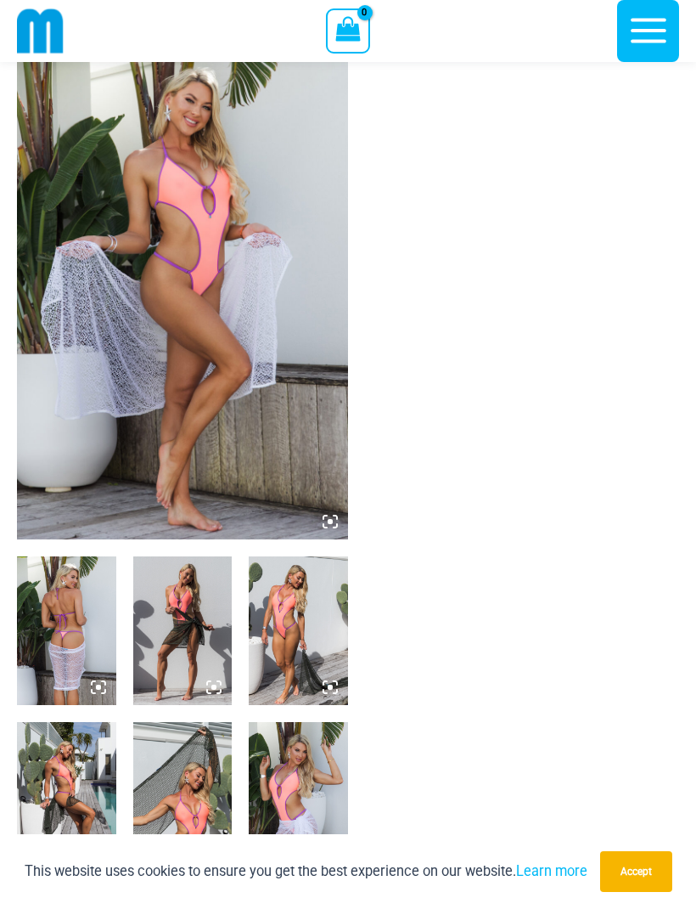
scroll to position [59, 0]
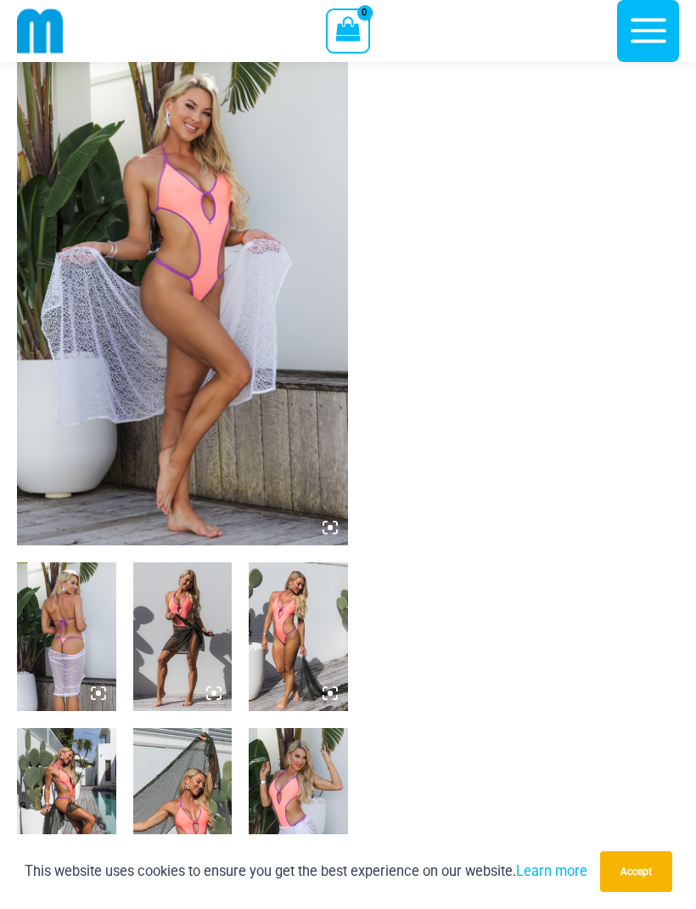
click at [239, 394] on img at bounding box center [182, 296] width 331 height 497
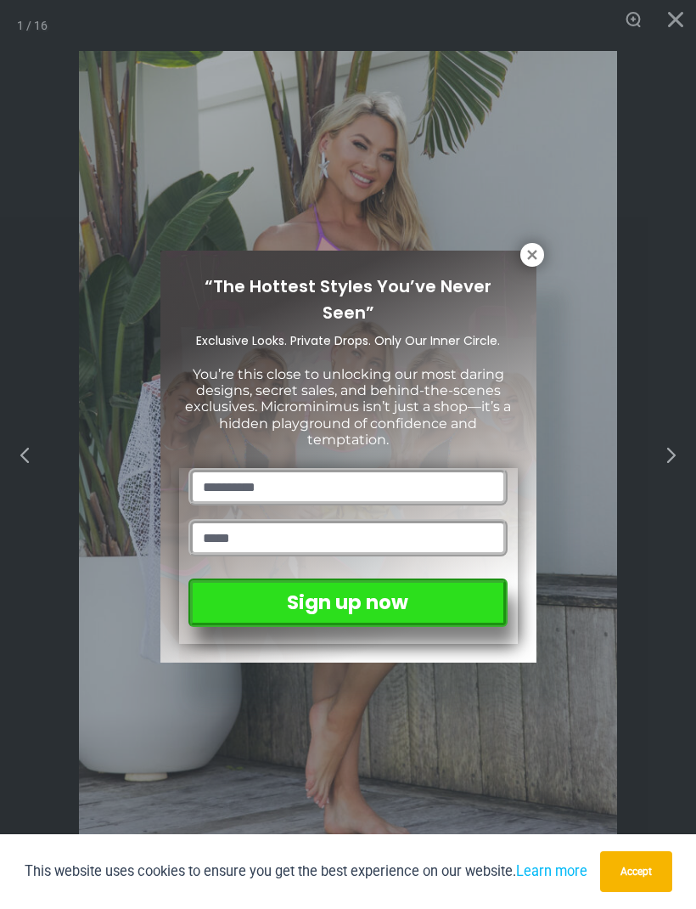
click at [521, 256] on button at bounding box center [533, 255] width 24 height 24
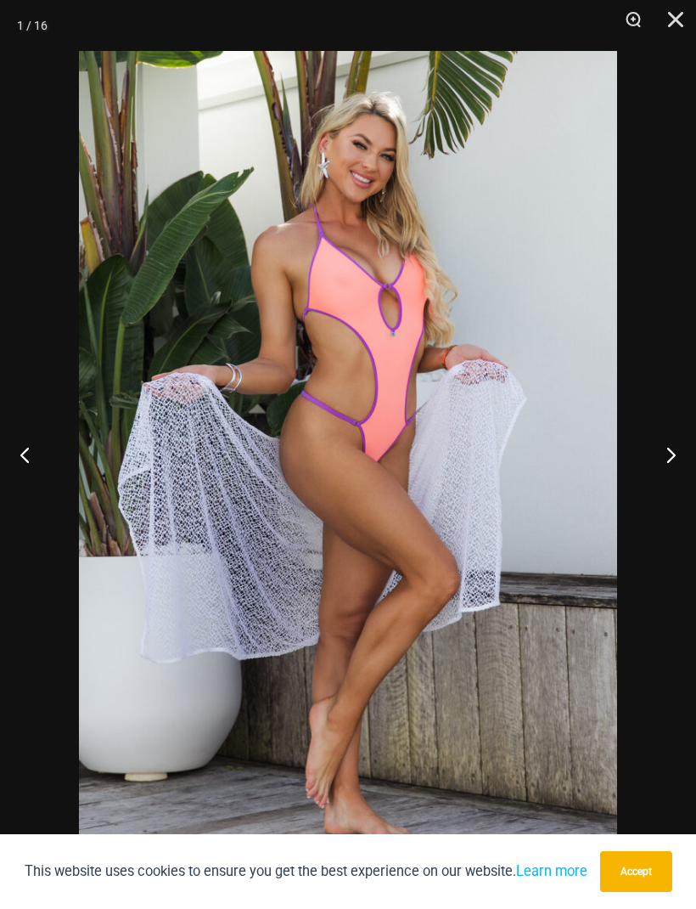
click at [667, 465] on button "Next" at bounding box center [665, 454] width 64 height 85
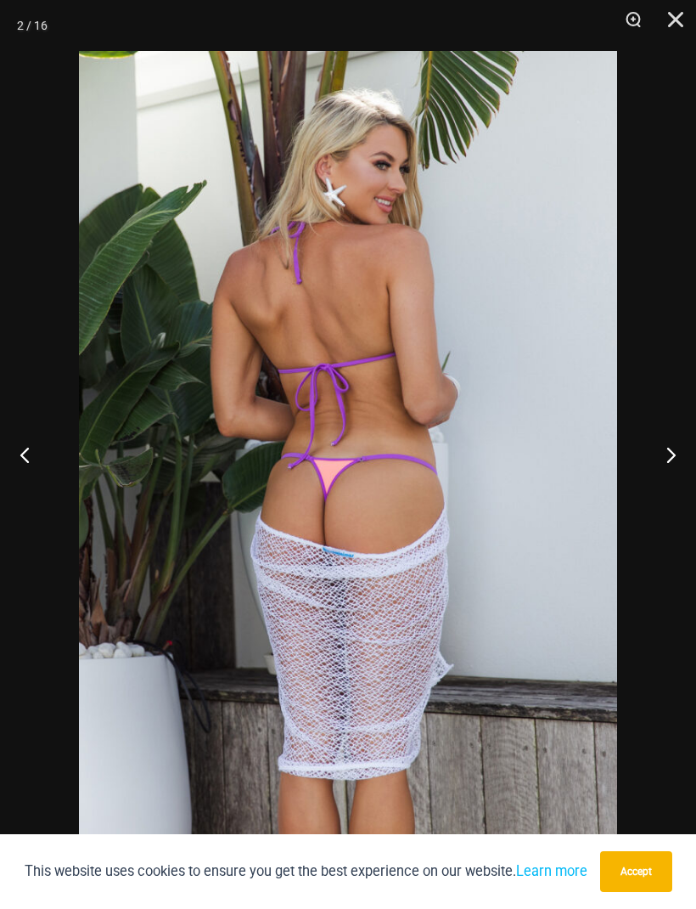
click at [664, 464] on button "Next" at bounding box center [665, 454] width 64 height 85
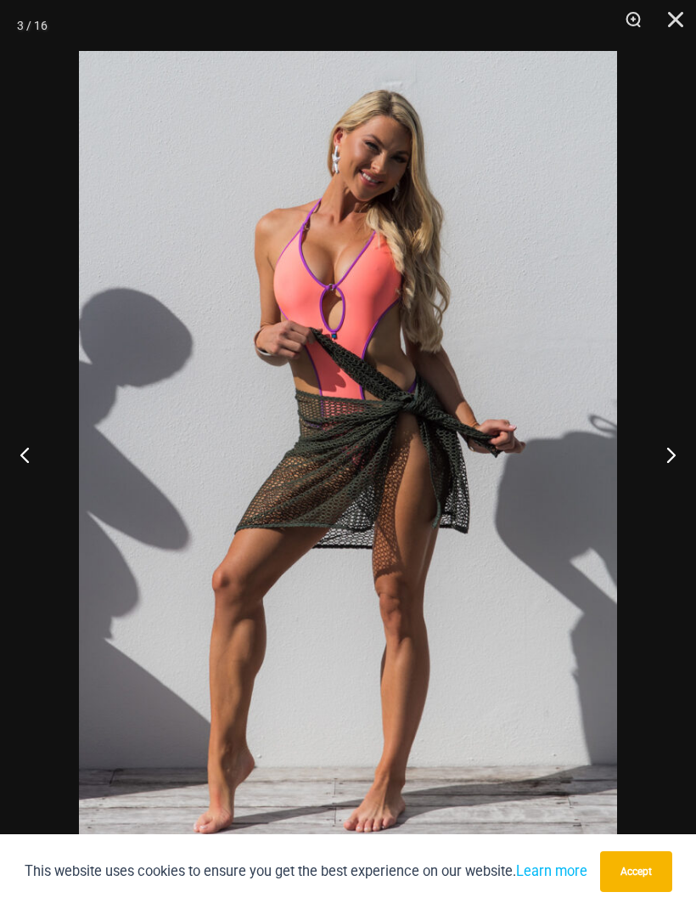
click at [666, 466] on button "Next" at bounding box center [665, 454] width 64 height 85
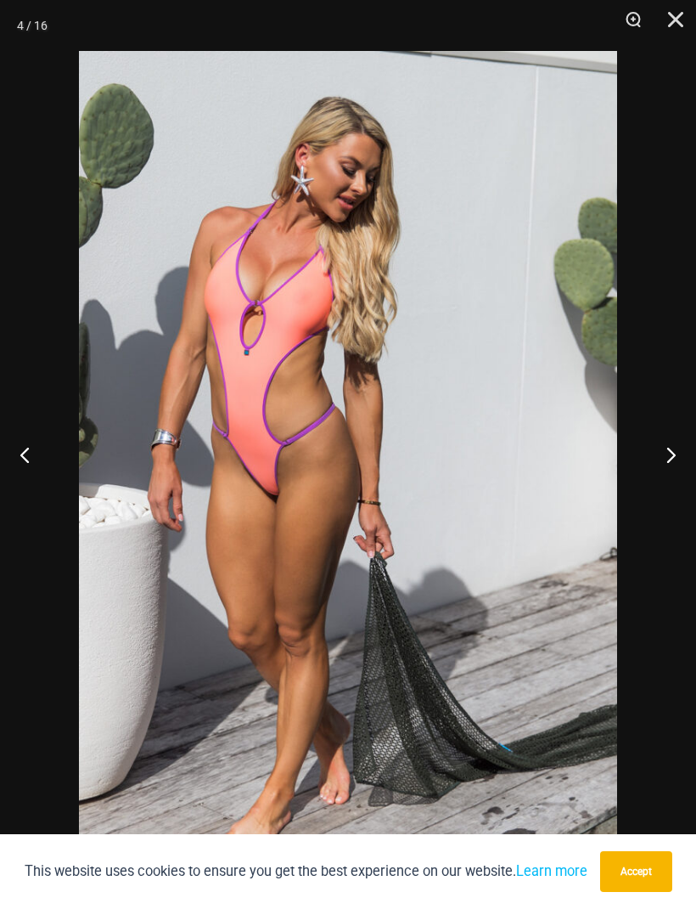
click at [664, 453] on button "Next" at bounding box center [665, 454] width 64 height 85
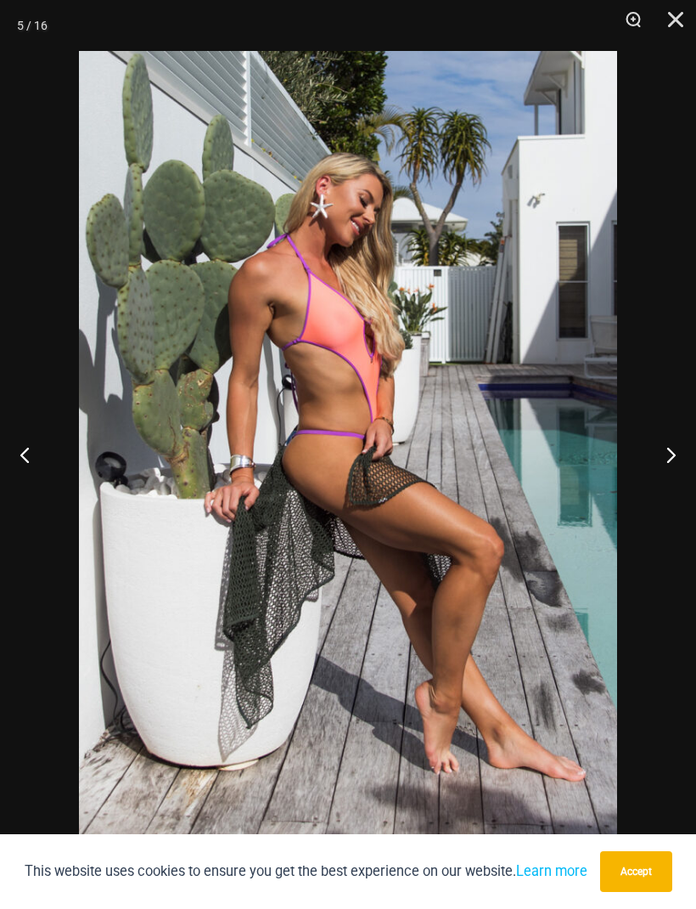
click at [667, 459] on button "Next" at bounding box center [665, 454] width 64 height 85
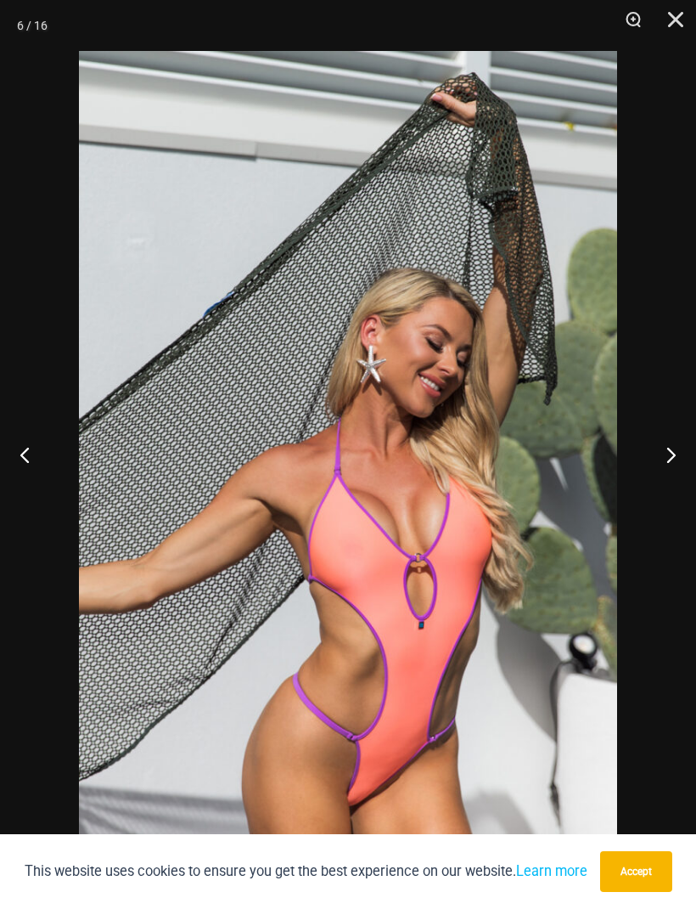
click at [664, 459] on button "Next" at bounding box center [665, 454] width 64 height 85
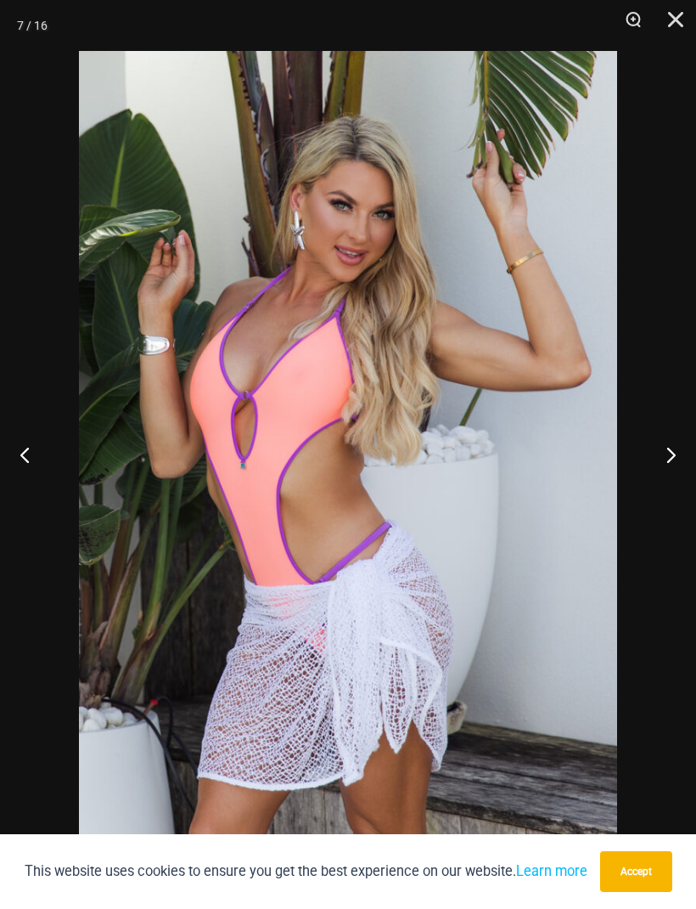
click at [662, 452] on button "Next" at bounding box center [665, 454] width 64 height 85
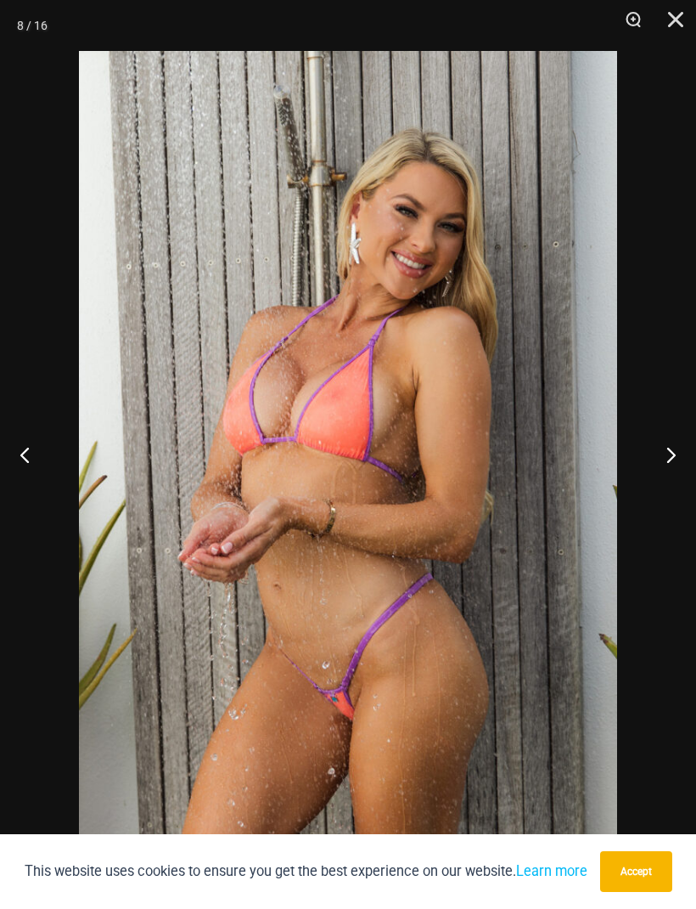
click at [660, 459] on button "Next" at bounding box center [665, 454] width 64 height 85
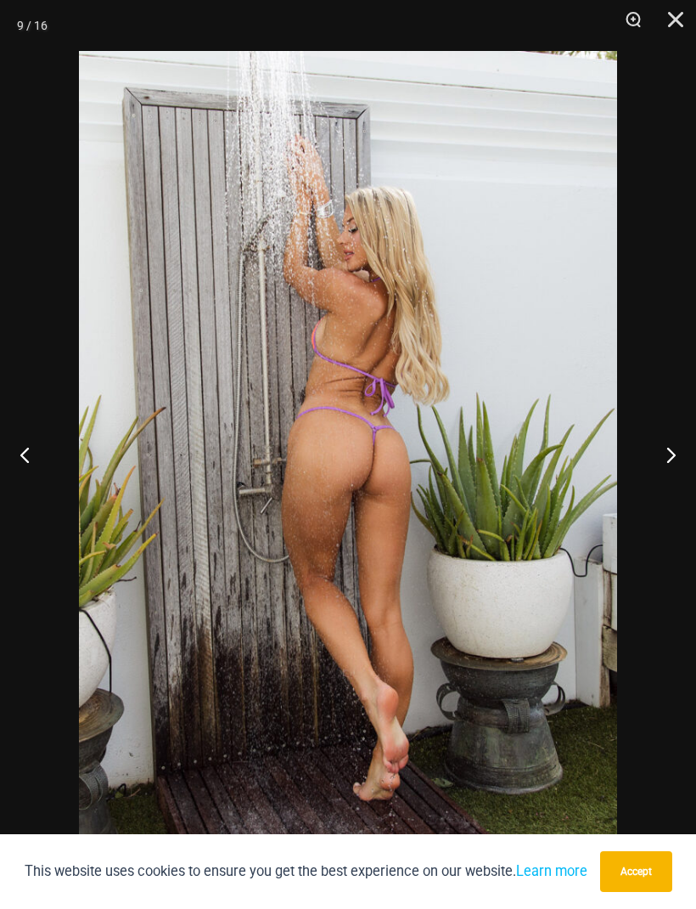
click at [663, 458] on button "Next" at bounding box center [665, 454] width 64 height 85
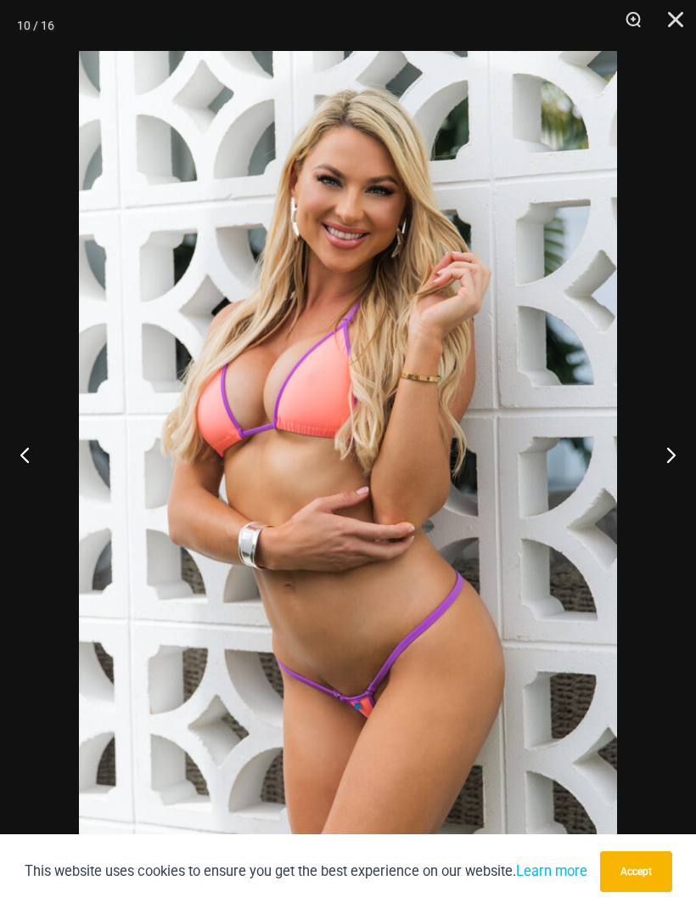
click at [668, 461] on button "Next" at bounding box center [665, 454] width 64 height 85
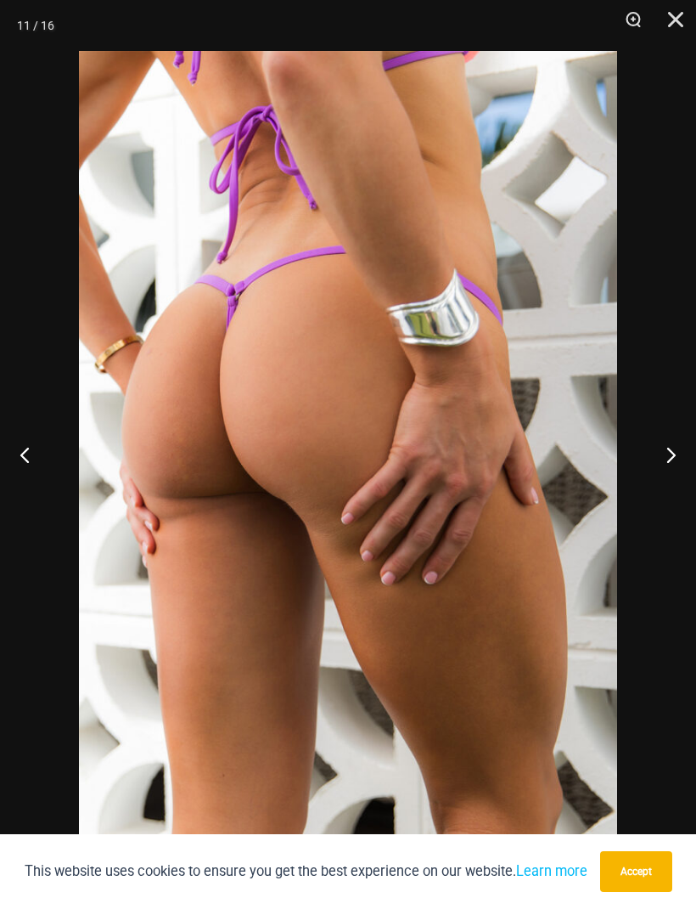
click at [665, 459] on button "Next" at bounding box center [665, 454] width 64 height 85
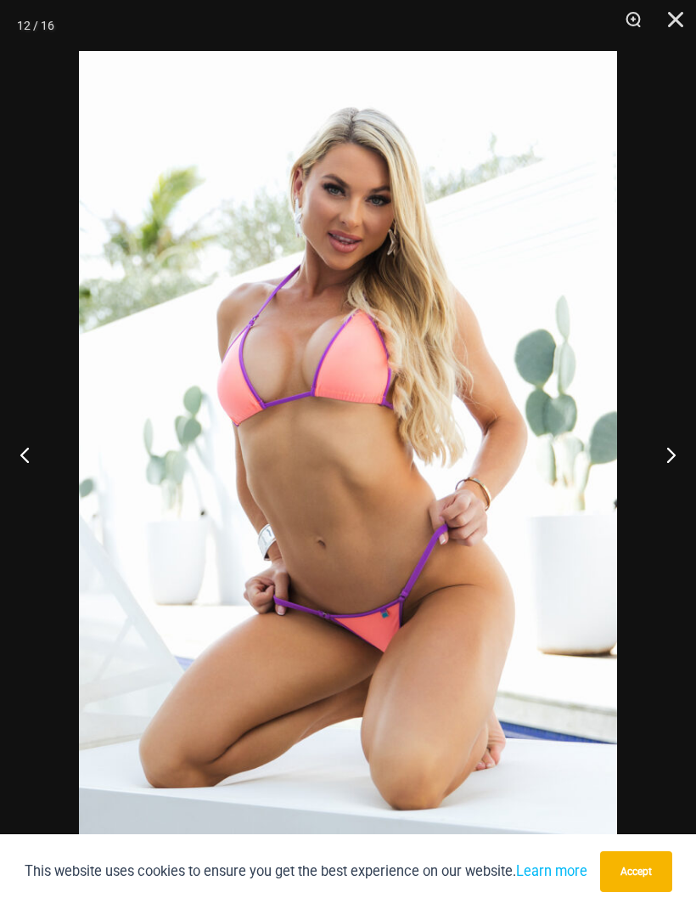
click at [664, 460] on button "Next" at bounding box center [665, 454] width 64 height 85
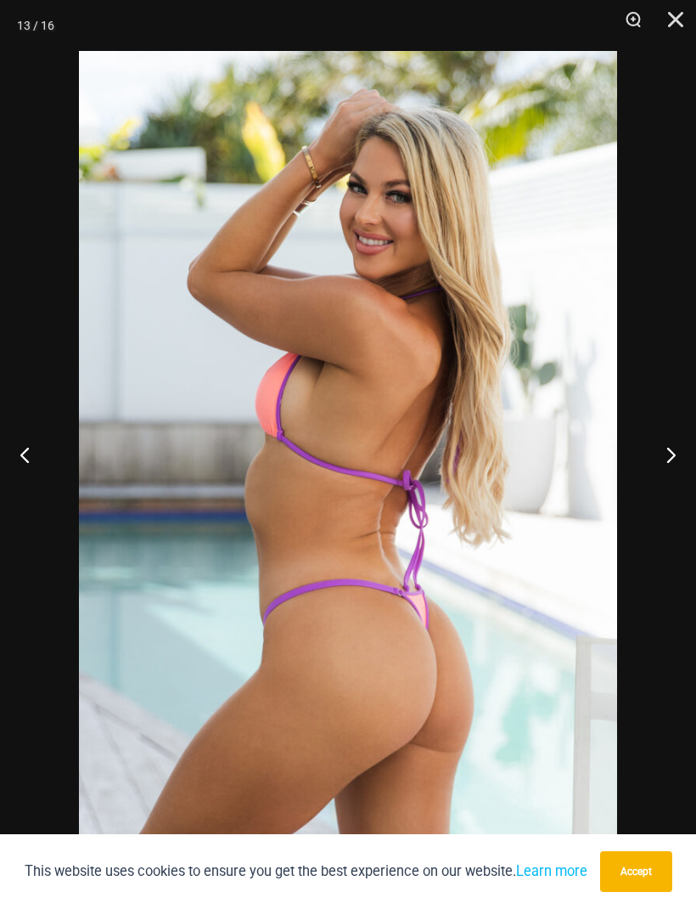
click at [663, 460] on button "Next" at bounding box center [665, 454] width 64 height 85
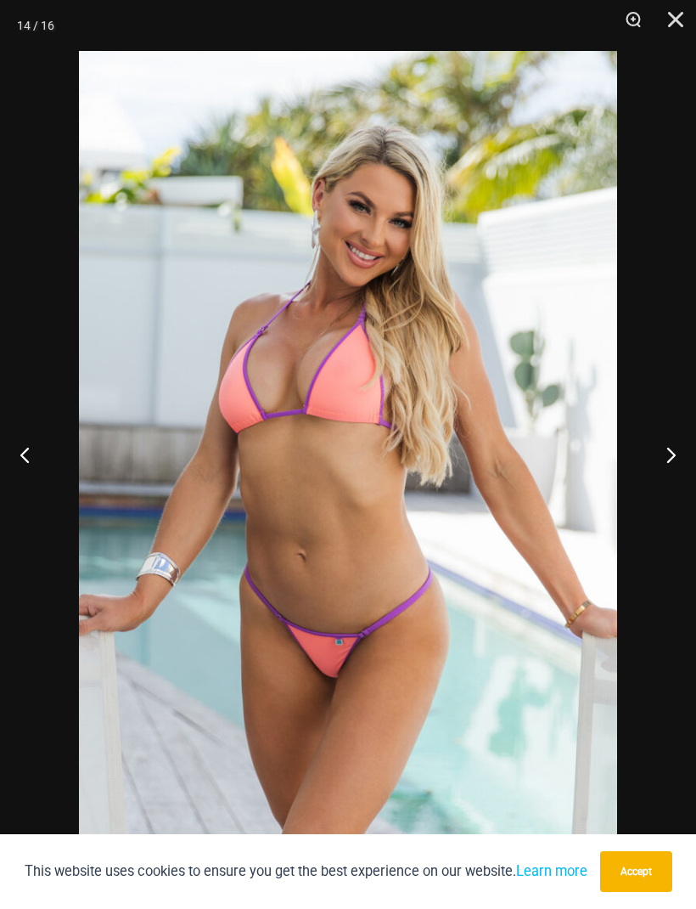
click at [669, 453] on button "Next" at bounding box center [665, 454] width 64 height 85
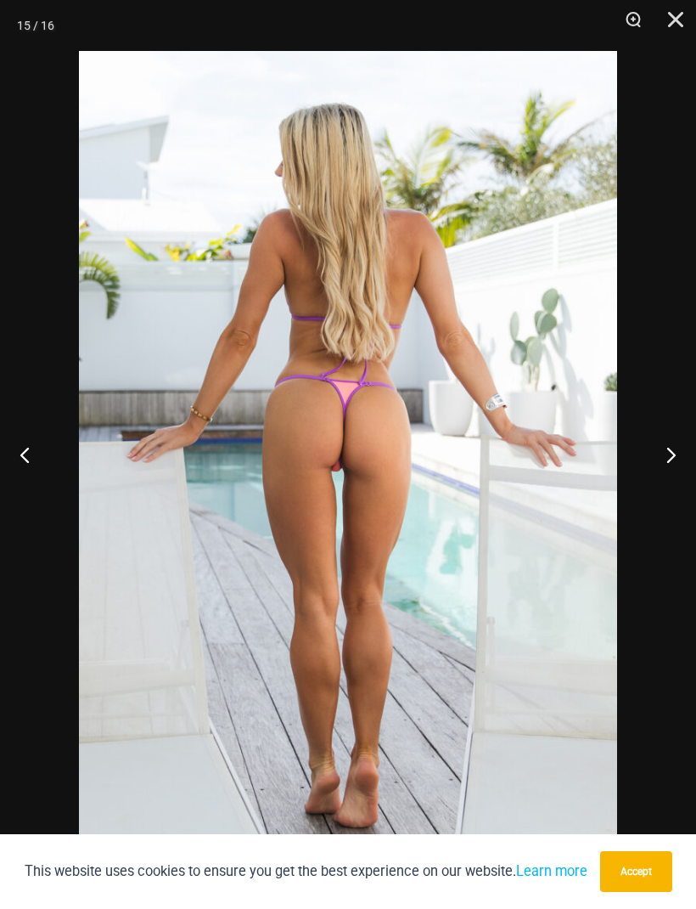
click at [665, 455] on button "Next" at bounding box center [665, 454] width 64 height 85
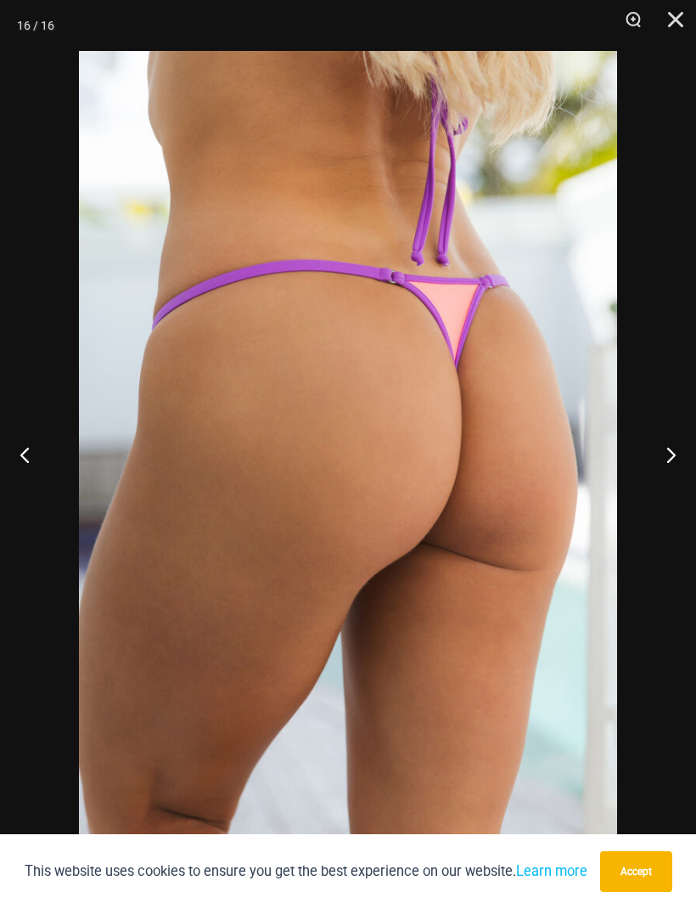
click at [660, 456] on button "Next" at bounding box center [665, 454] width 64 height 85
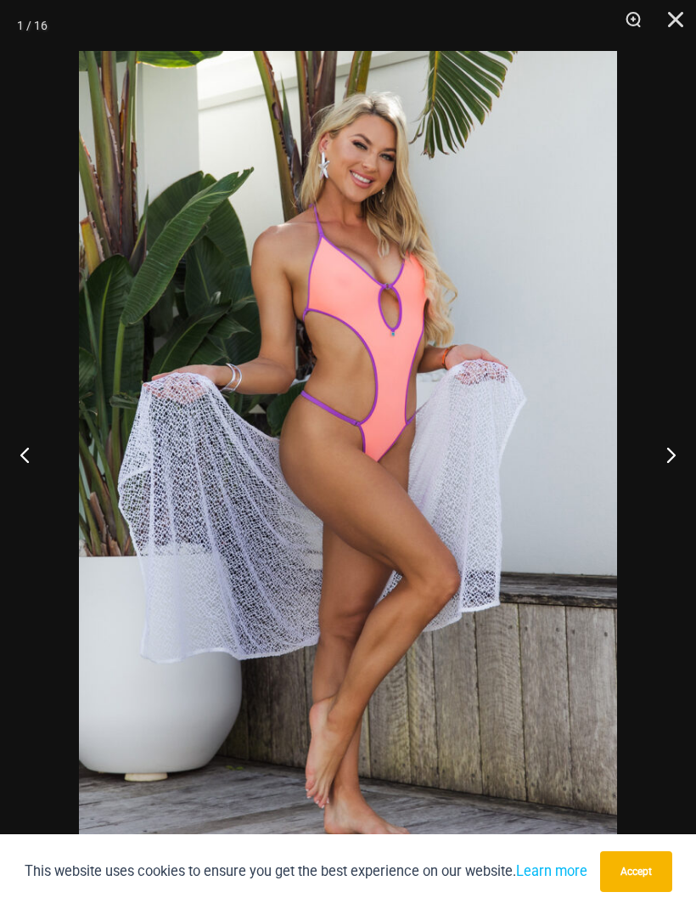
click at [666, 454] on button "Next" at bounding box center [665, 454] width 64 height 85
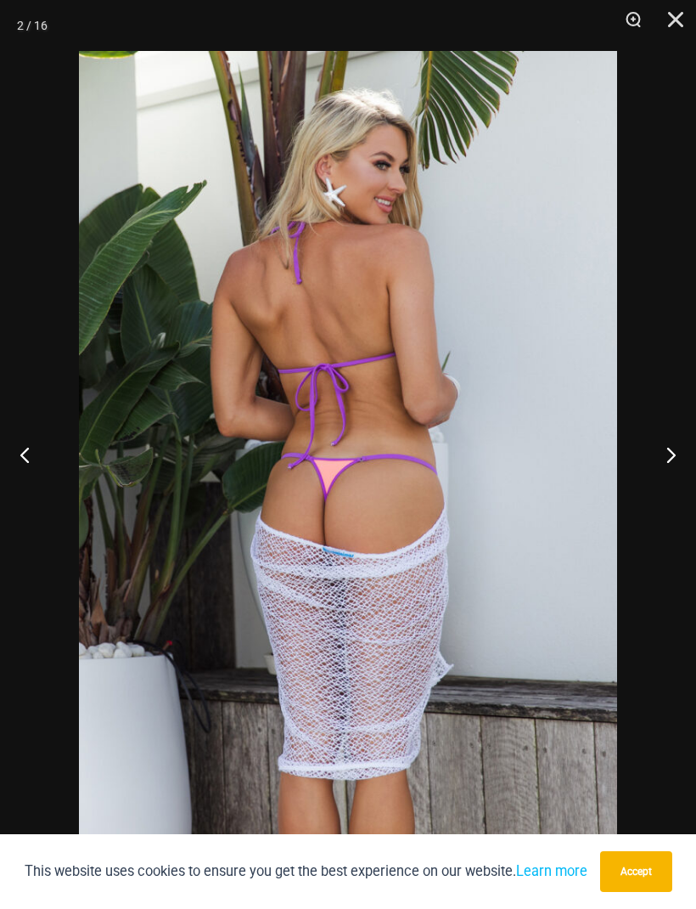
click at [661, 25] on button "Close" at bounding box center [670, 25] width 42 height 51
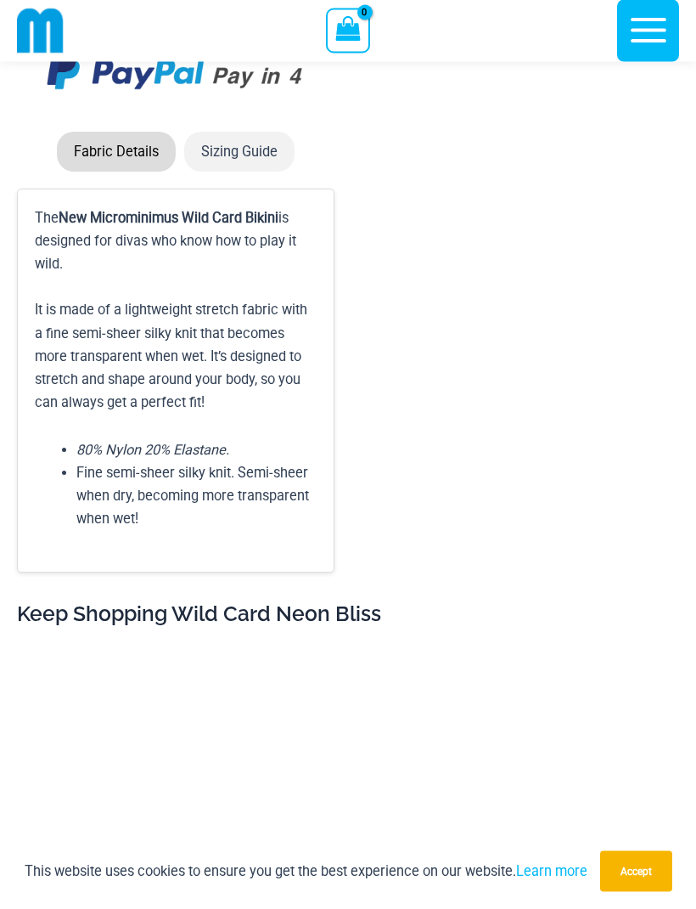
scroll to position [5634, 0]
